Goal: Task Accomplishment & Management: Manage account settings

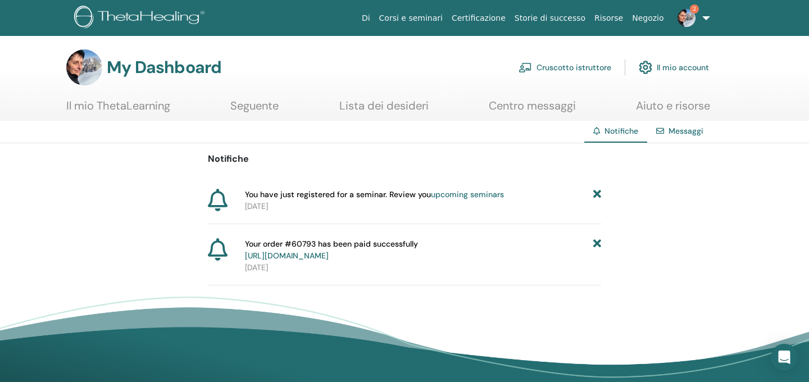
click at [329, 256] on link "https://member.thetahealing.com/member/account/subscriptions/purchases" at bounding box center [287, 256] width 84 height 10
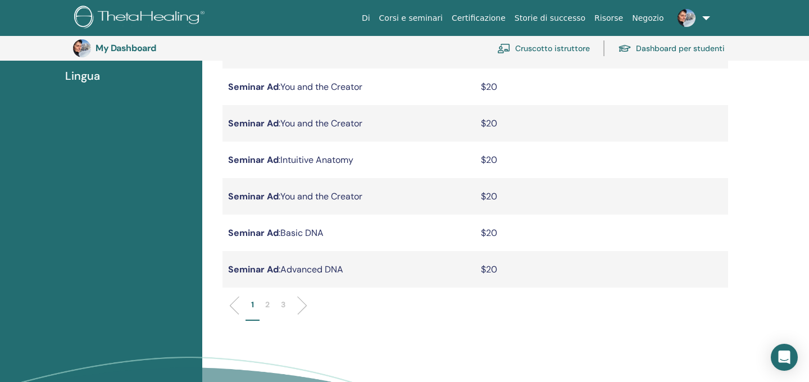
scroll to position [294, 0]
click at [283, 305] on p "3" at bounding box center [283, 304] width 4 height 12
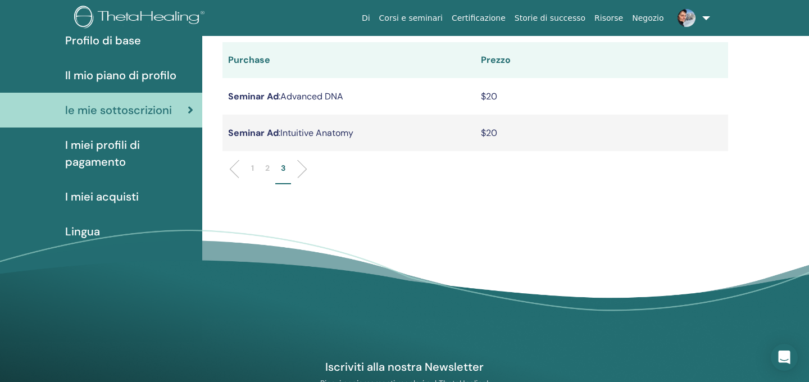
scroll to position [0, 0]
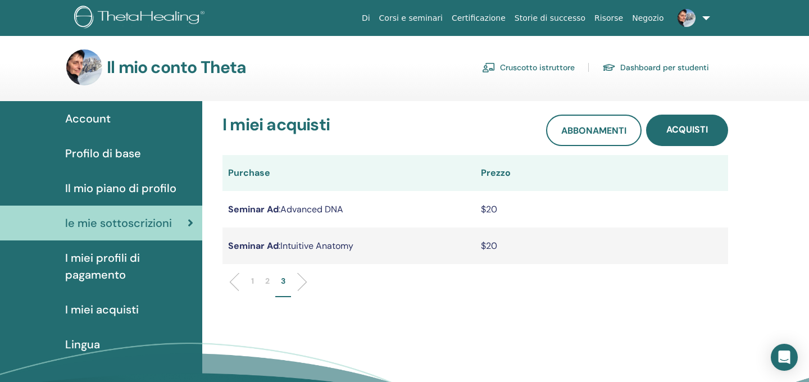
click at [268, 280] on p "2" at bounding box center [267, 281] width 4 height 12
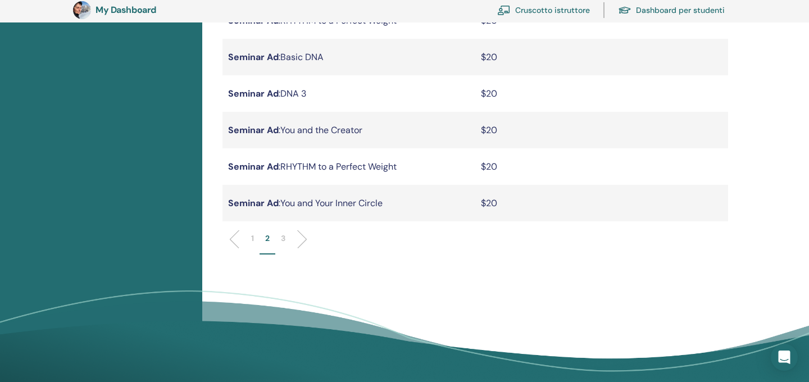
scroll to position [358, 0]
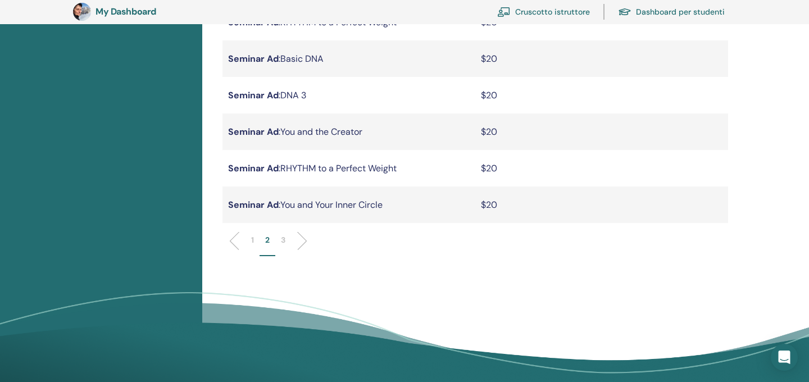
click at [252, 239] on p "1" at bounding box center [252, 240] width 3 height 12
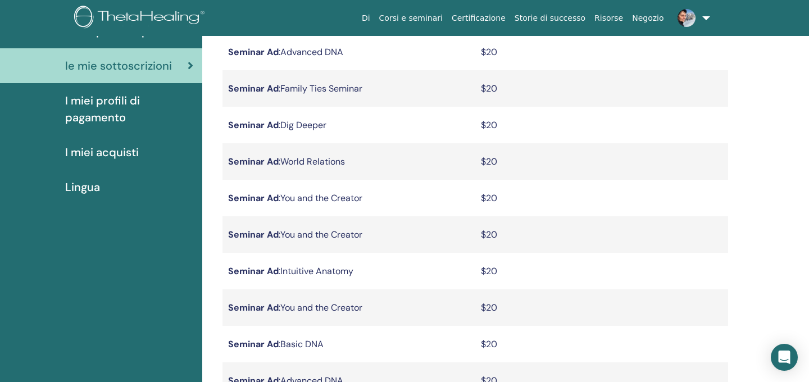
scroll to position [0, 0]
